Goal: Task Accomplishment & Management: Complete application form

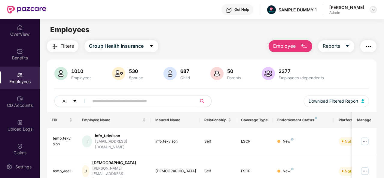
scroll to position [53, 0]
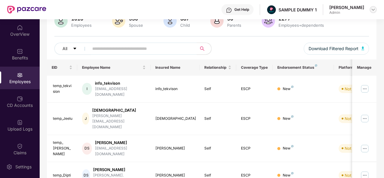
click at [376, 12] on div at bounding box center [373, 9] width 7 height 7
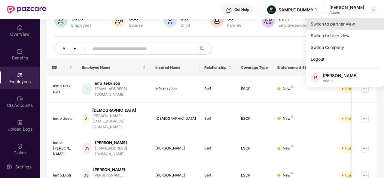
click at [328, 26] on div "Switch to partner view" at bounding box center [345, 24] width 78 height 12
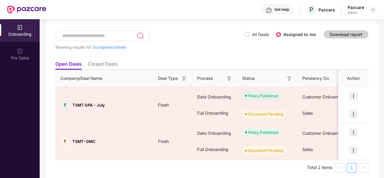
scroll to position [31, 0]
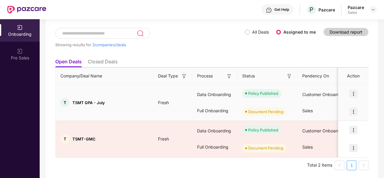
click at [351, 112] on img at bounding box center [353, 112] width 8 height 8
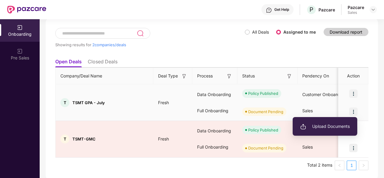
click at [326, 131] on li "Upload Documents" at bounding box center [325, 126] width 65 height 13
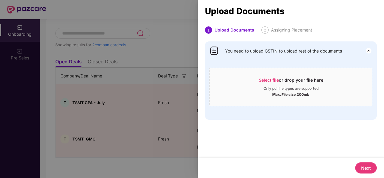
click at [152, 117] on div at bounding box center [192, 89] width 384 height 178
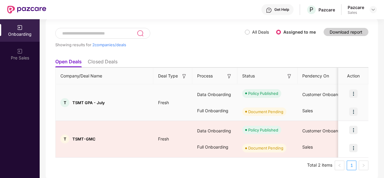
click at [354, 92] on img at bounding box center [353, 94] width 8 height 8
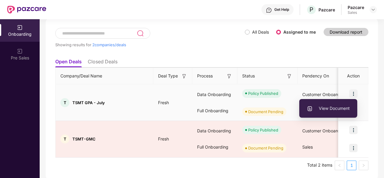
click at [325, 109] on span "View Document" at bounding box center [328, 108] width 43 height 7
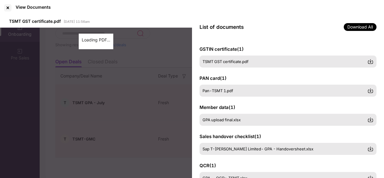
scroll to position [136, 0]
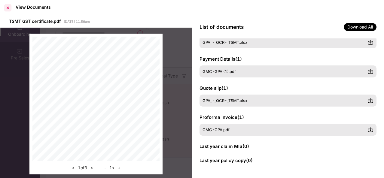
click at [7, 10] on div at bounding box center [8, 8] width 10 height 10
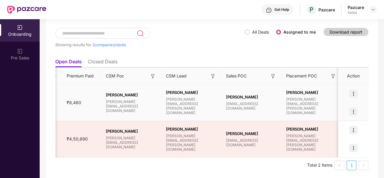
scroll to position [0, 458]
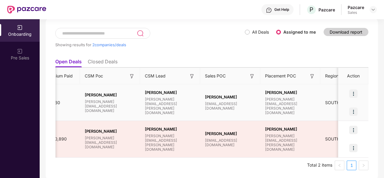
click at [350, 111] on img at bounding box center [353, 112] width 8 height 8
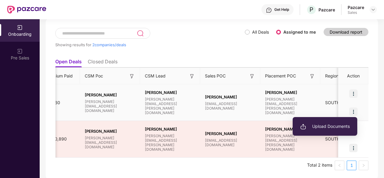
click at [328, 129] on span "Upload Documents" at bounding box center [325, 126] width 50 height 7
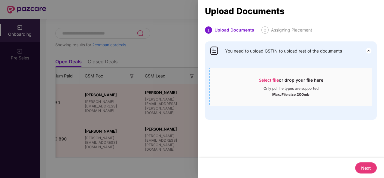
click at [241, 97] on div "Max. File size 200mb" at bounding box center [291, 94] width 162 height 6
click at [191, 72] on div at bounding box center [192, 89] width 384 height 178
click at [177, 27] on div at bounding box center [192, 89] width 384 height 178
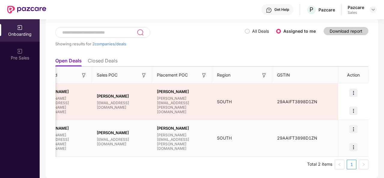
scroll to position [0, 1]
click at [351, 145] on img at bounding box center [353, 147] width 8 height 8
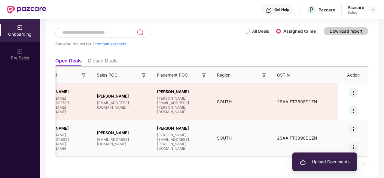
click at [331, 167] on li "Upload Documents" at bounding box center [325, 162] width 65 height 13
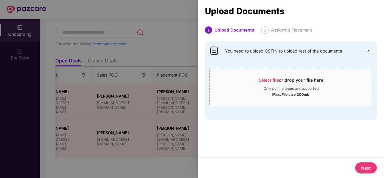
click at [299, 87] on div "Only pdf file types are supported" at bounding box center [291, 88] width 55 height 5
